Goal: Task Accomplishment & Management: Manage account settings

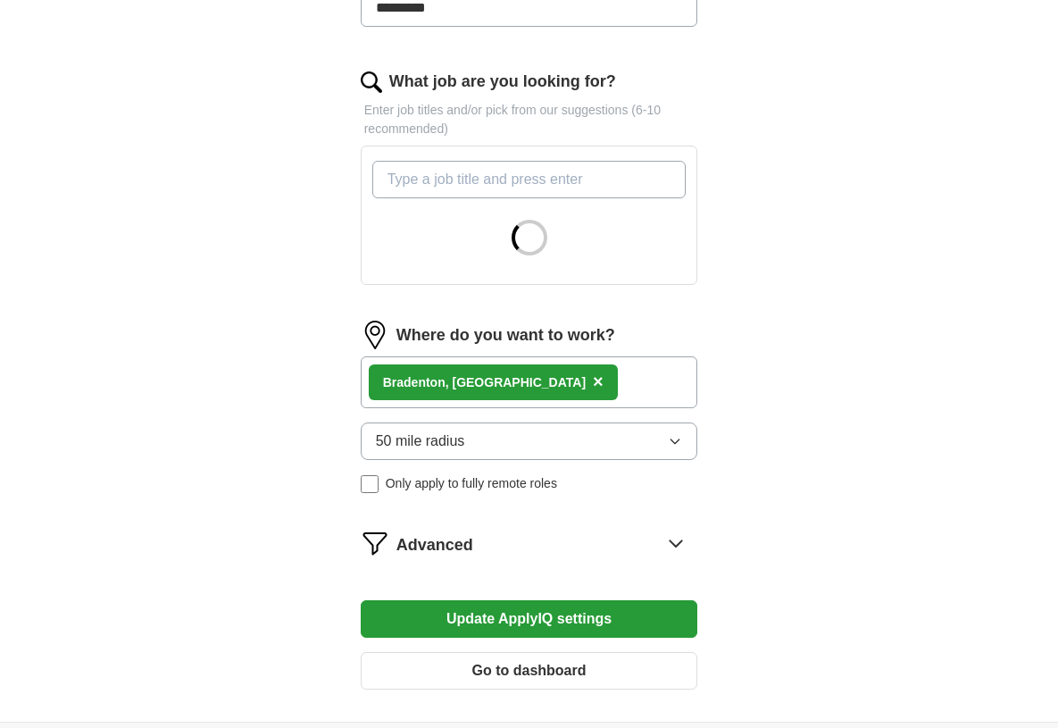
scroll to position [614, 0]
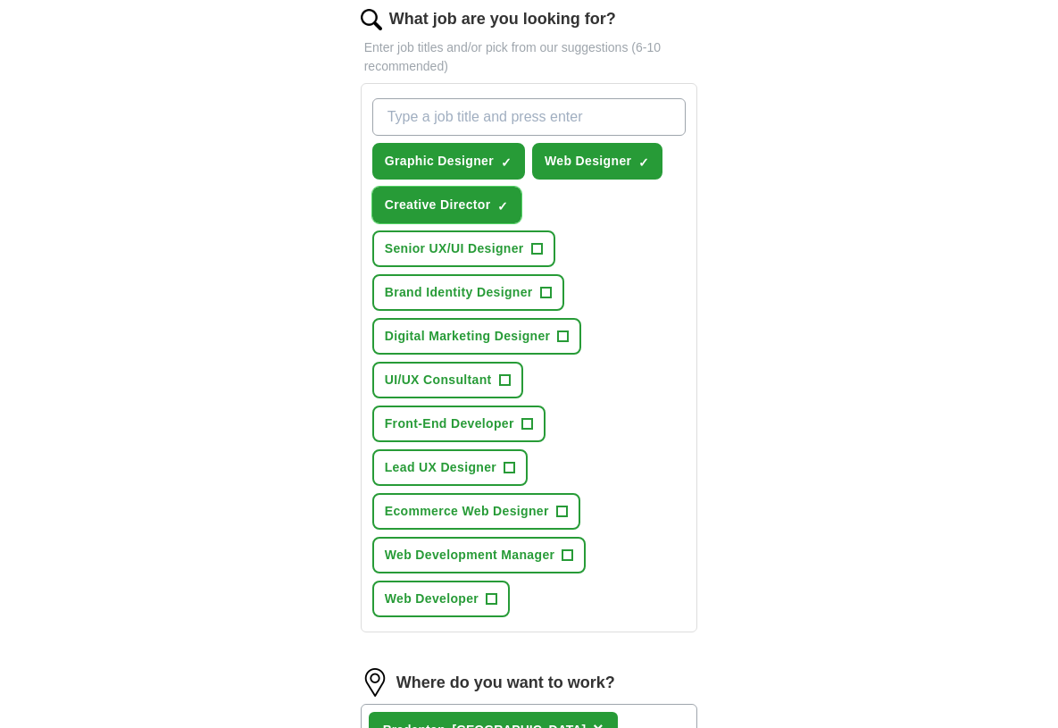
click at [0, 0] on span "×" at bounding box center [0, 0] width 0 height 0
click at [575, 124] on input "What job are you looking for?" at bounding box center [529, 116] width 314 height 37
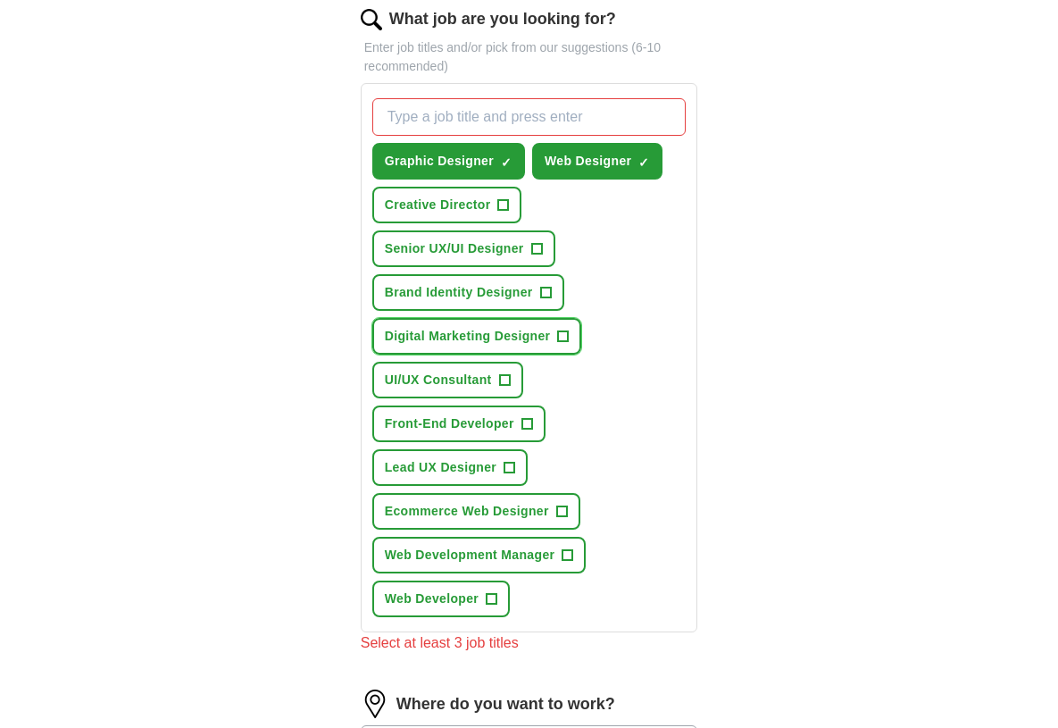
click at [538, 336] on span "Digital Marketing Designer" at bounding box center [468, 336] width 166 height 19
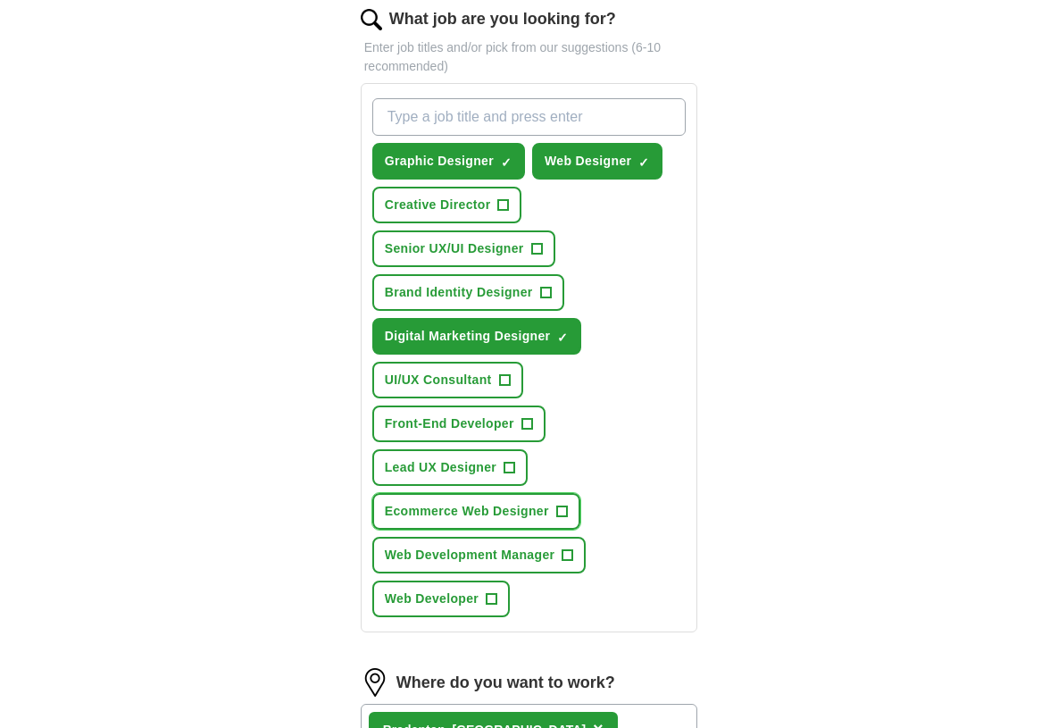
click at [563, 514] on span "+" at bounding box center [561, 511] width 11 height 14
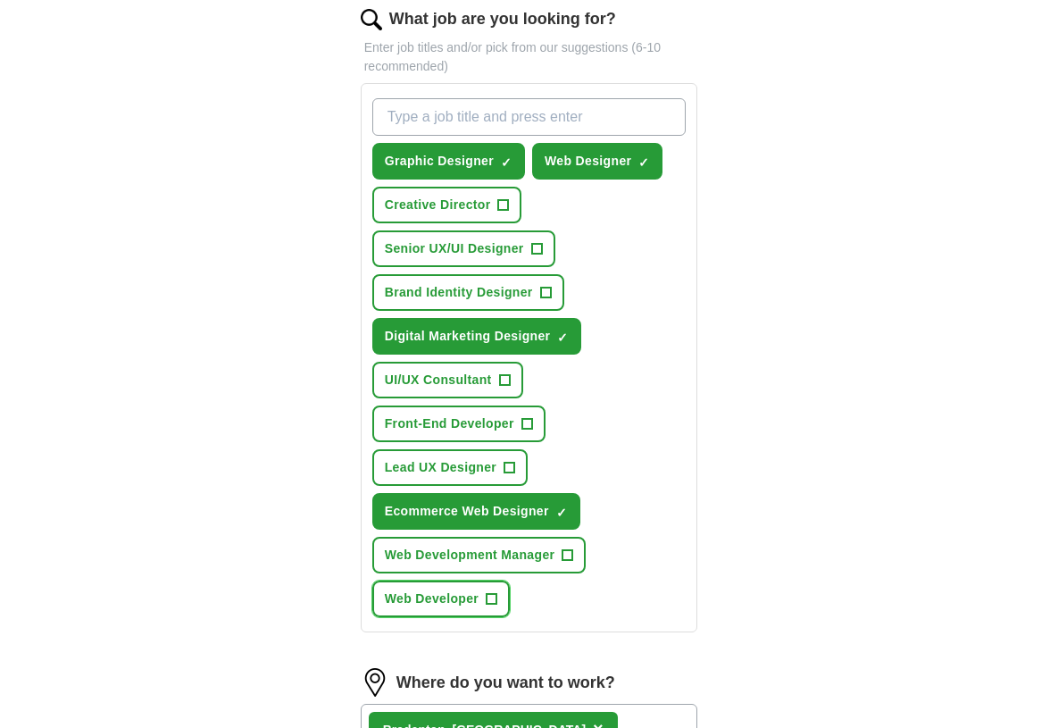
click at [490, 600] on span "+" at bounding box center [492, 599] width 11 height 14
click at [569, 553] on span "+" at bounding box center [567, 555] width 11 height 14
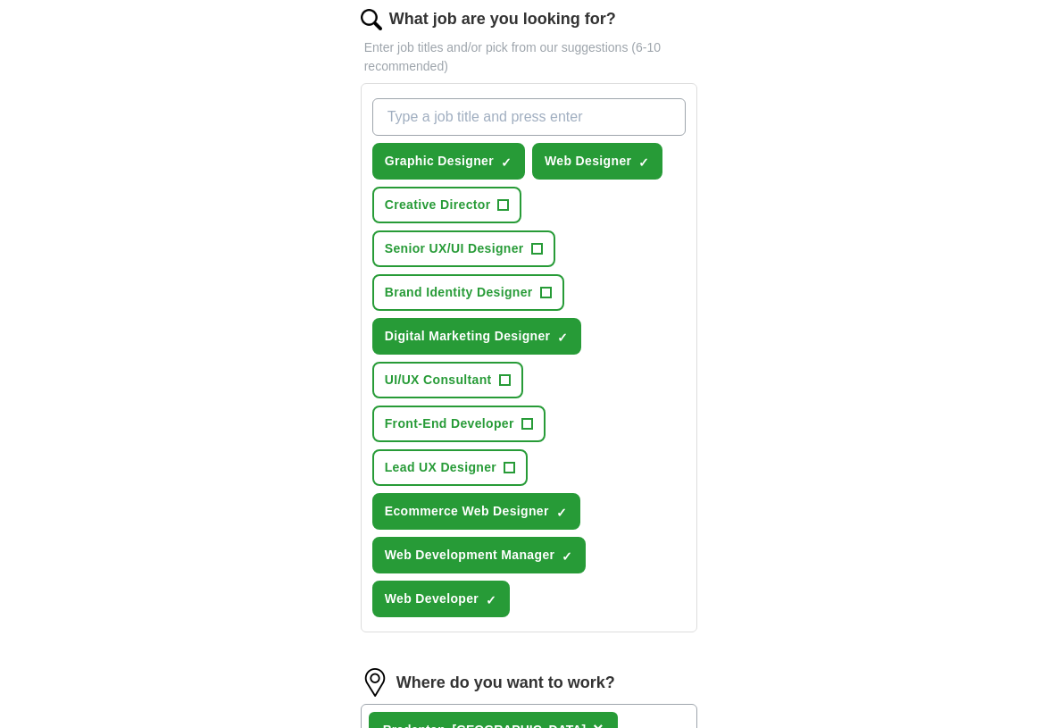
click at [506, 116] on input "What job are you looking for?" at bounding box center [529, 116] width 314 height 37
type input "WordPress Designer"
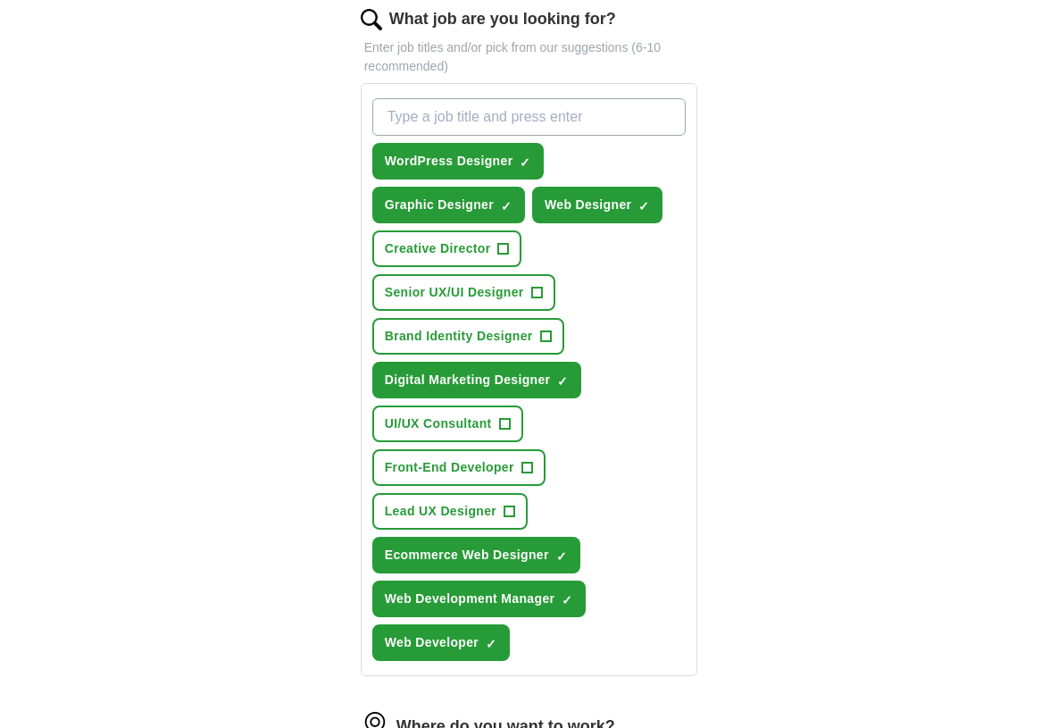
click at [495, 117] on input "What job are you looking for?" at bounding box center [529, 116] width 314 height 37
type input "WooCommerce Website"
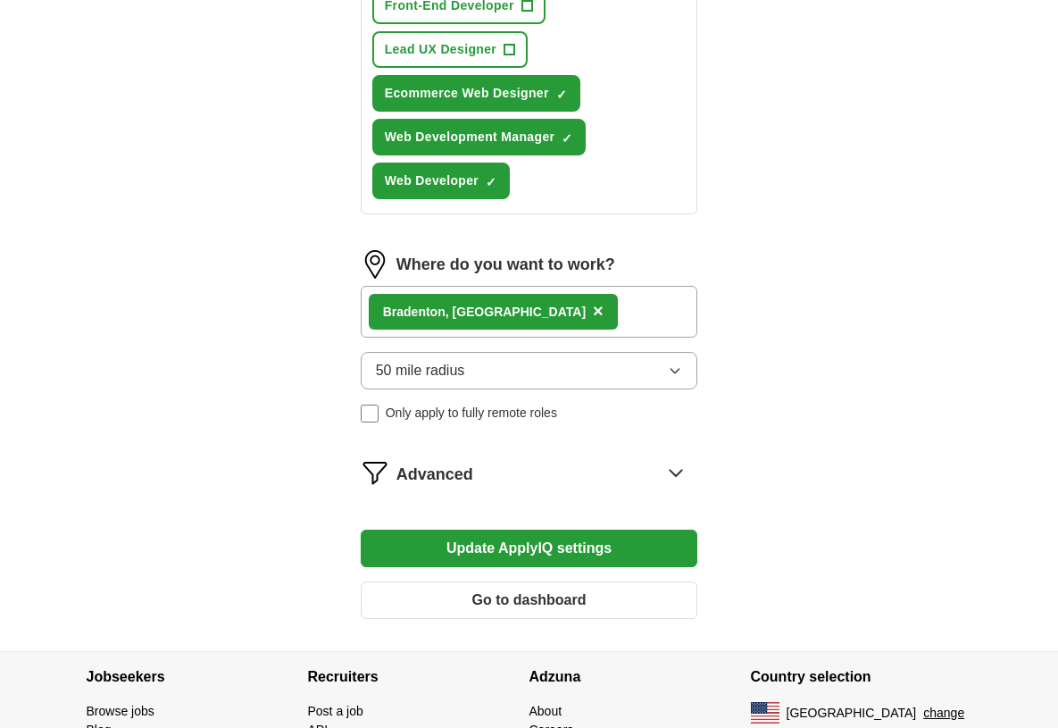
scroll to position [1186, 0]
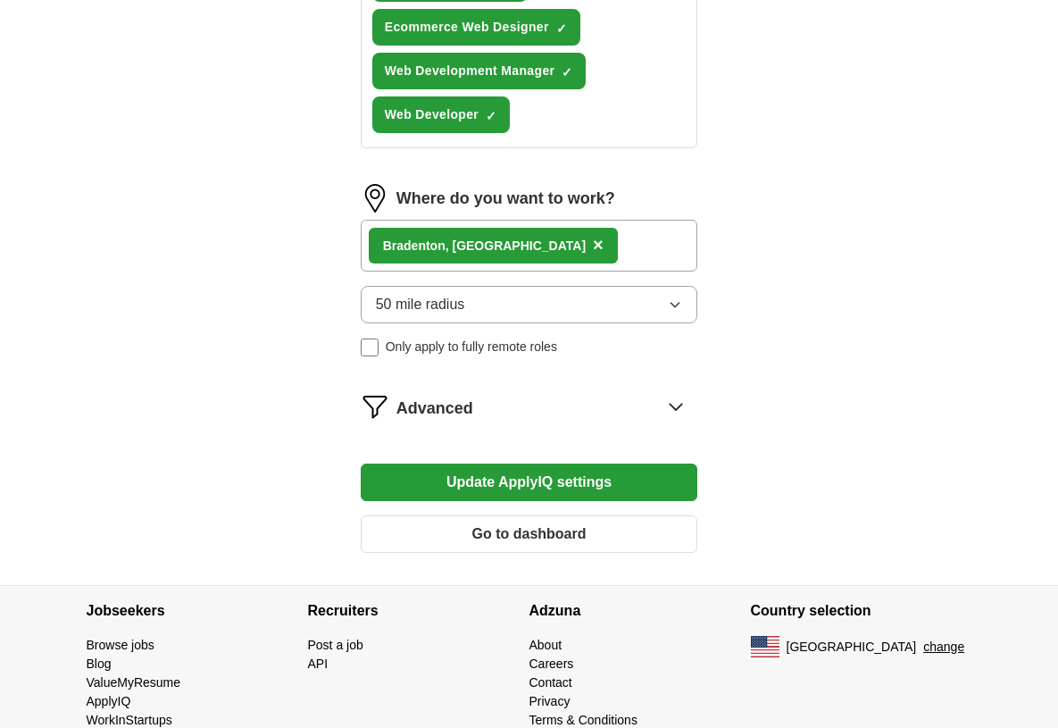
click at [587, 479] on button "Update ApplyIQ settings" at bounding box center [529, 481] width 337 height 37
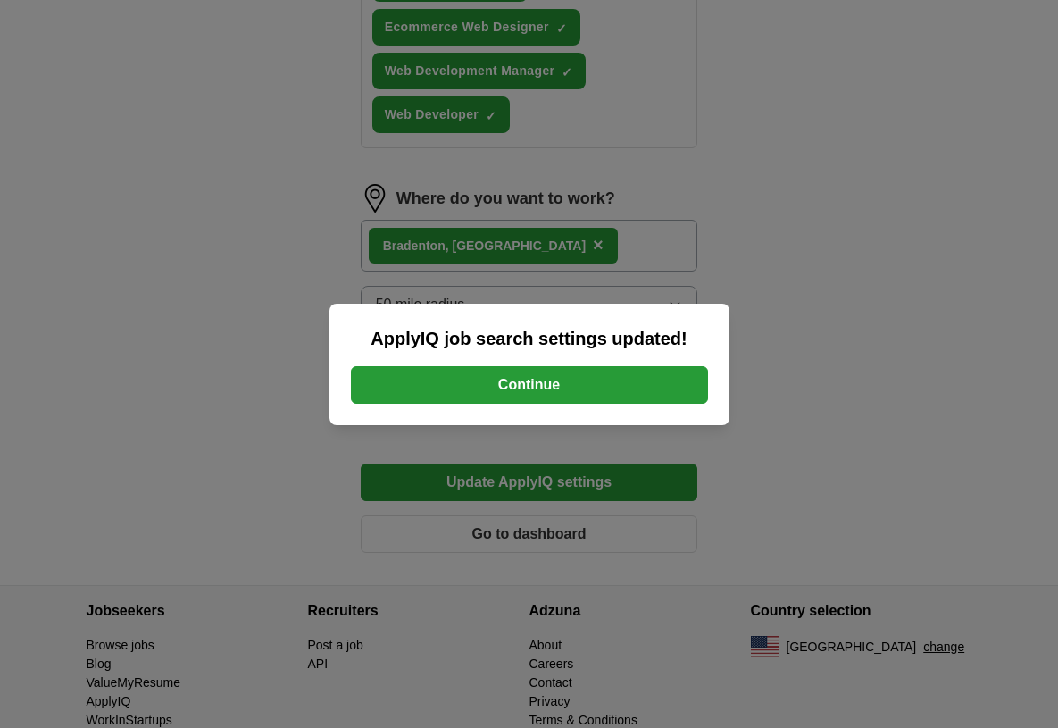
click at [569, 385] on button "Continue" at bounding box center [529, 384] width 357 height 37
